Goal: Information Seeking & Learning: Learn about a topic

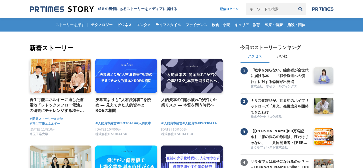
click at [283, 11] on input "キーワードで検索" at bounding box center [270, 8] width 49 height 11
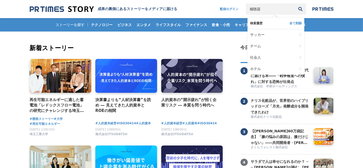
type input "補聴器"
click at [295, 3] on button "検索" at bounding box center [300, 8] width 11 height 11
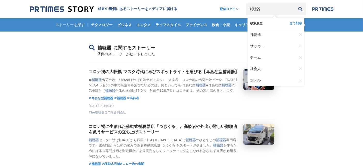
click at [259, 10] on input "補聴器" at bounding box center [270, 8] width 49 height 11
type input "補"
type input "福祉"
click at [295, 3] on button "検索" at bounding box center [300, 8] width 11 height 11
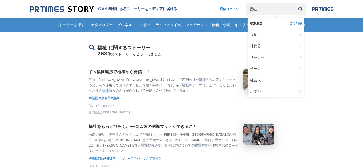
click at [274, 11] on input "福祉" at bounding box center [270, 8] width 49 height 11
type input "福"
type input "眼鏡"
click at [295, 3] on button "検索" at bounding box center [300, 8] width 11 height 11
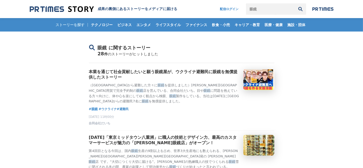
click at [269, 11] on input "眼鏡" at bounding box center [270, 8] width 49 height 11
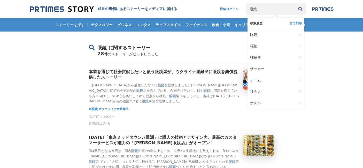
type input "眼"
type input "めがね"
click at [295, 3] on button "検索" at bounding box center [300, 8] width 11 height 11
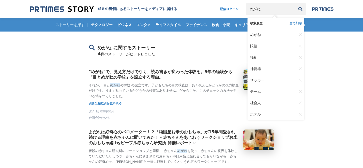
click at [275, 11] on input "めがね" at bounding box center [270, 8] width 49 height 11
type input "め"
type input "眼鏡"
click at [295, 3] on button "検索" at bounding box center [300, 8] width 11 height 11
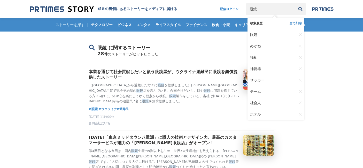
click at [275, 10] on input "眼鏡" at bounding box center [270, 8] width 49 height 11
click at [252, 66] on link "補聴器" at bounding box center [273, 68] width 47 height 11
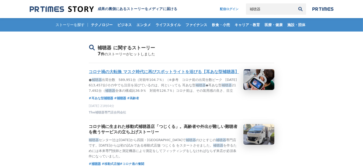
click at [209, 72] on h3 "コロナ禍の大転換 マスク時代に再びスポットライトを浴びる【耳あな型補聴器】" at bounding box center [164, 71] width 150 height 5
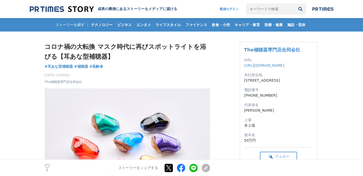
click at [55, 9] on img at bounding box center [62, 9] width 64 height 7
